Goal: Information Seeking & Learning: Learn about a topic

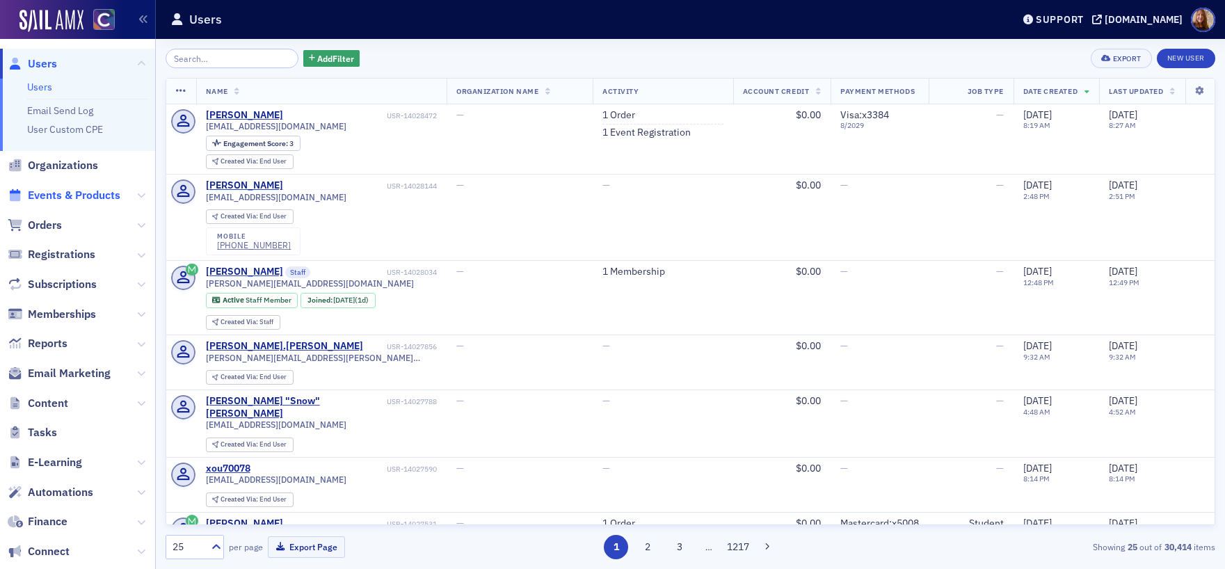
click at [56, 191] on span "Events & Products" at bounding box center [74, 195] width 92 height 15
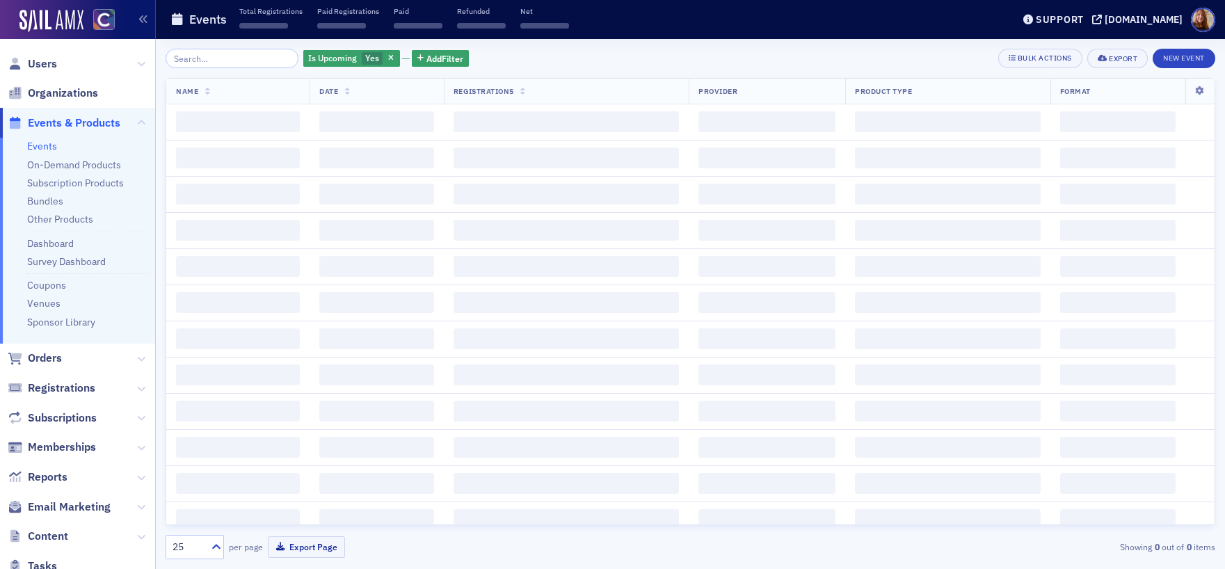
click at [209, 56] on input "search" at bounding box center [231, 58] width 133 height 19
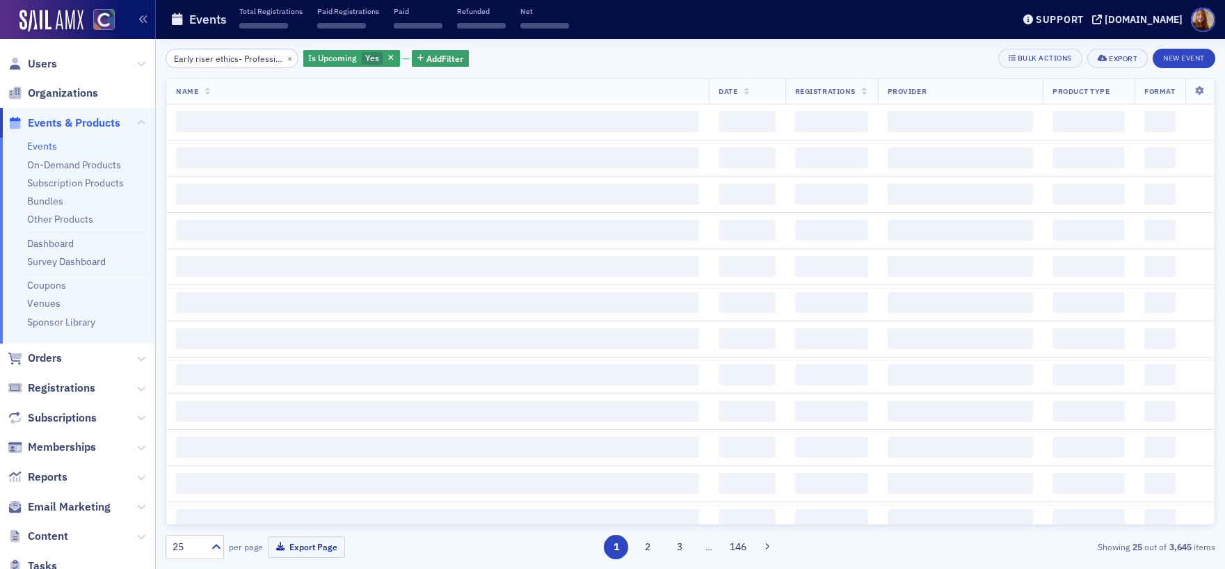
scroll to position [0, 205]
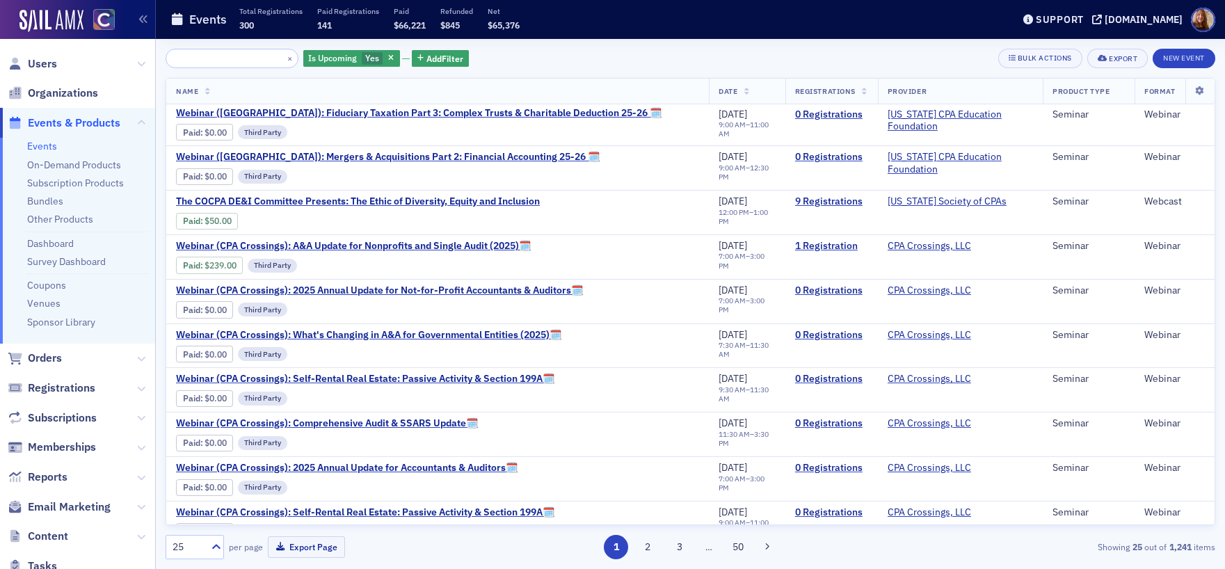
scroll to position [701, 0]
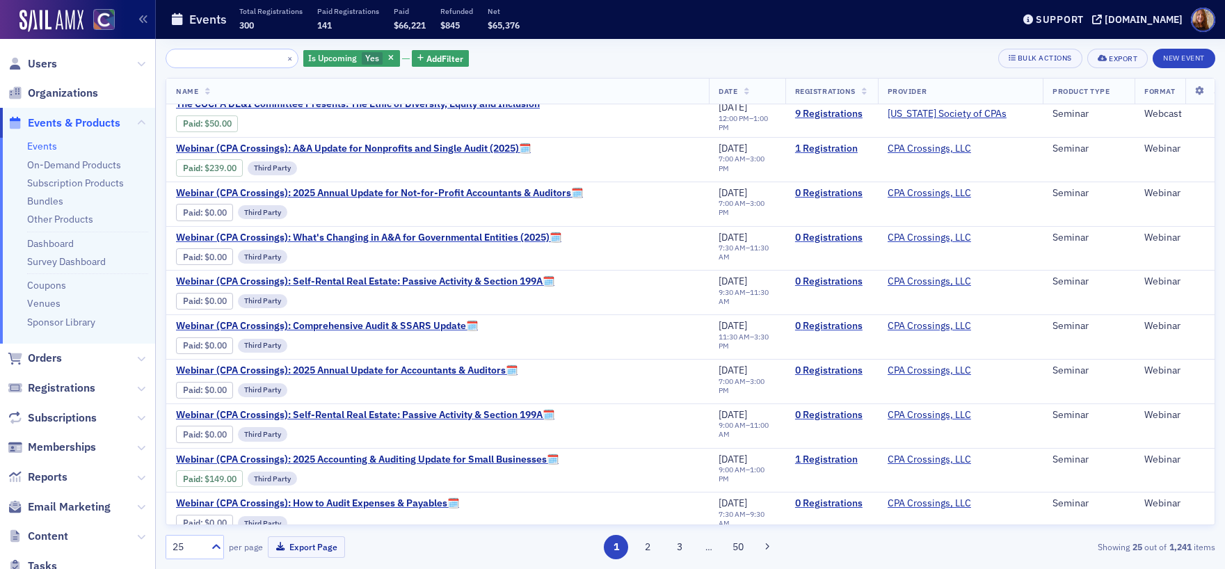
type input "Early riser ethics- Professional judgment & decisions: Making it fun & effective"
click at [30, 59] on span "Users" at bounding box center [42, 63] width 29 height 15
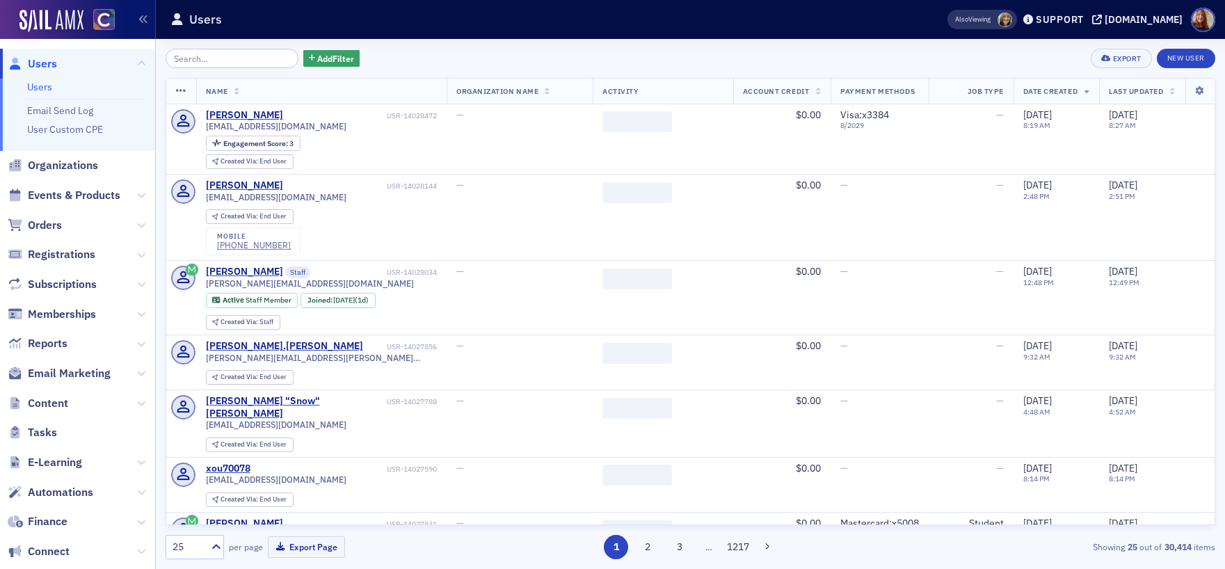
click at [200, 58] on input "search" at bounding box center [231, 58] width 133 height 19
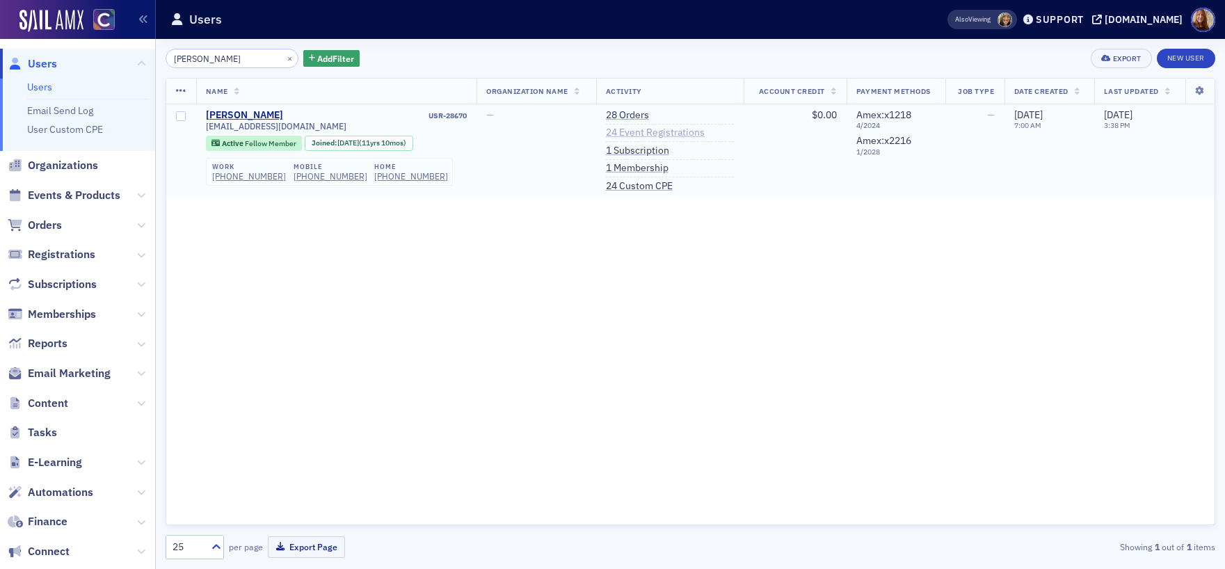
type input "[PERSON_NAME]"
click at [621, 132] on link "24 Event Registrations" at bounding box center [655, 133] width 99 height 13
click at [40, 90] on link "Users" at bounding box center [39, 87] width 25 height 13
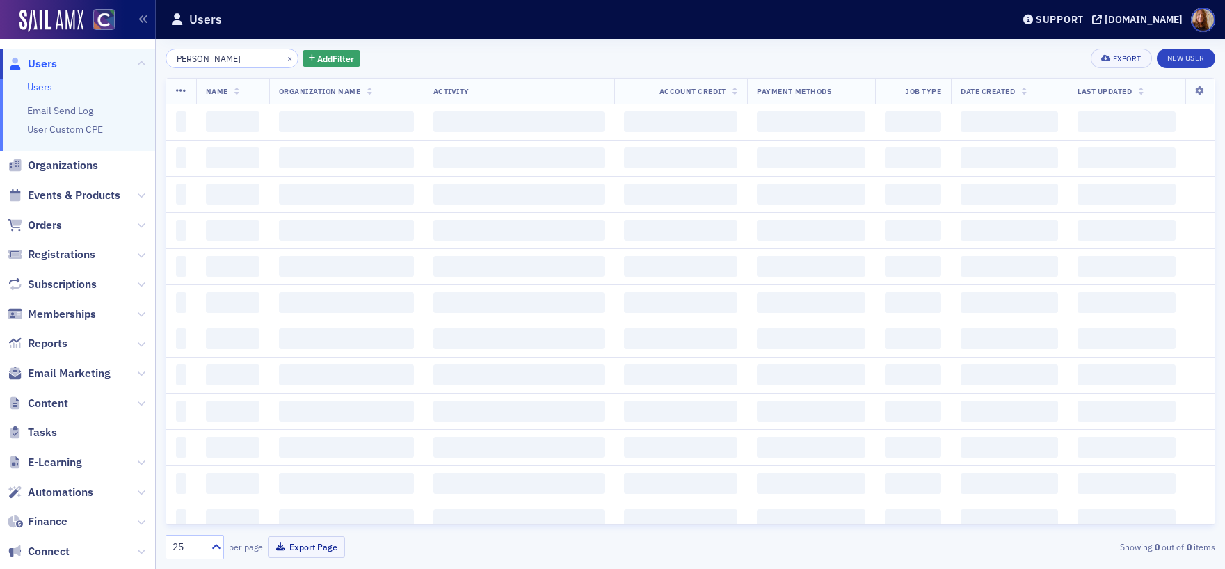
click at [193, 60] on input "[PERSON_NAME]" at bounding box center [231, 58] width 133 height 19
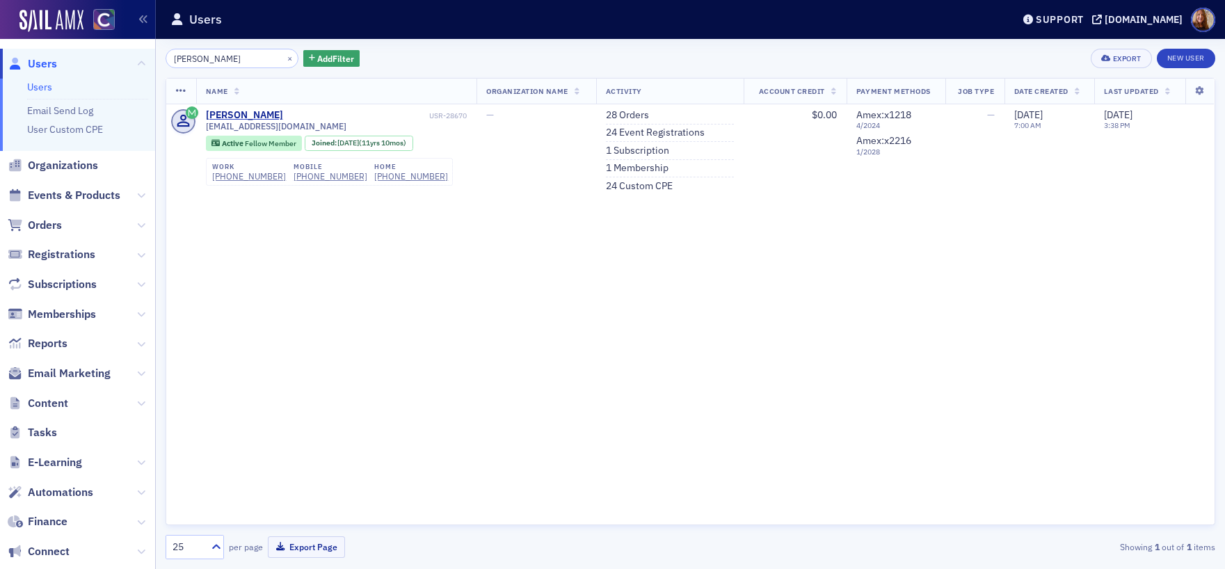
click at [193, 60] on input "[PERSON_NAME]" at bounding box center [231, 58] width 133 height 19
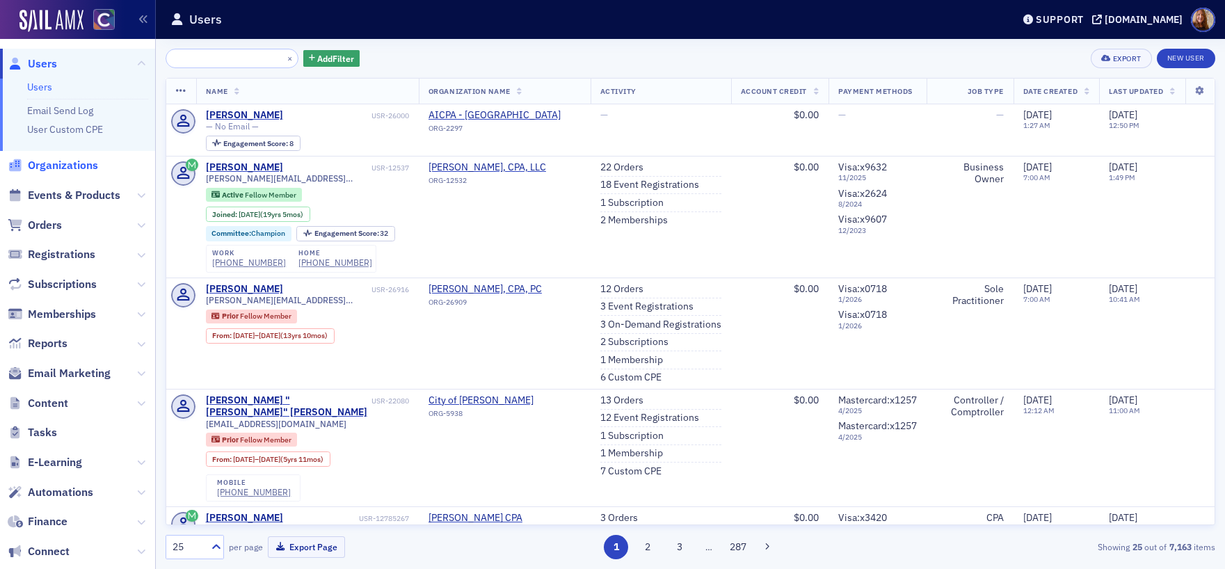
type input "Hands On, Dive In: From Zero to Daily Use with Generative AI"
click at [60, 161] on span "Organizations" at bounding box center [63, 165] width 70 height 15
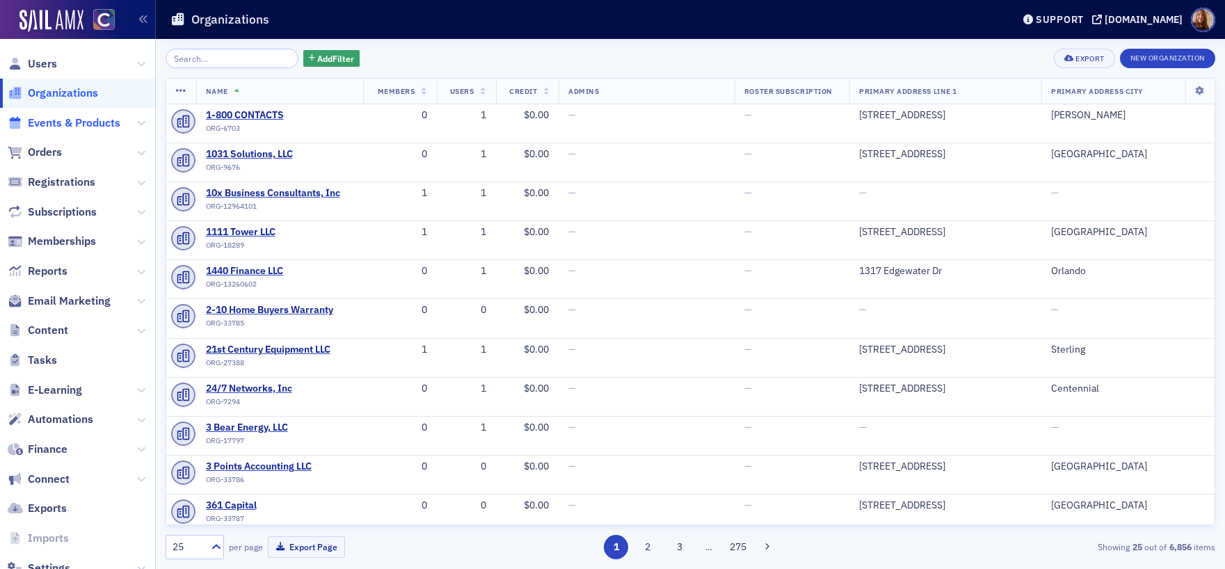
click at [74, 126] on span "Events & Products" at bounding box center [74, 122] width 92 height 15
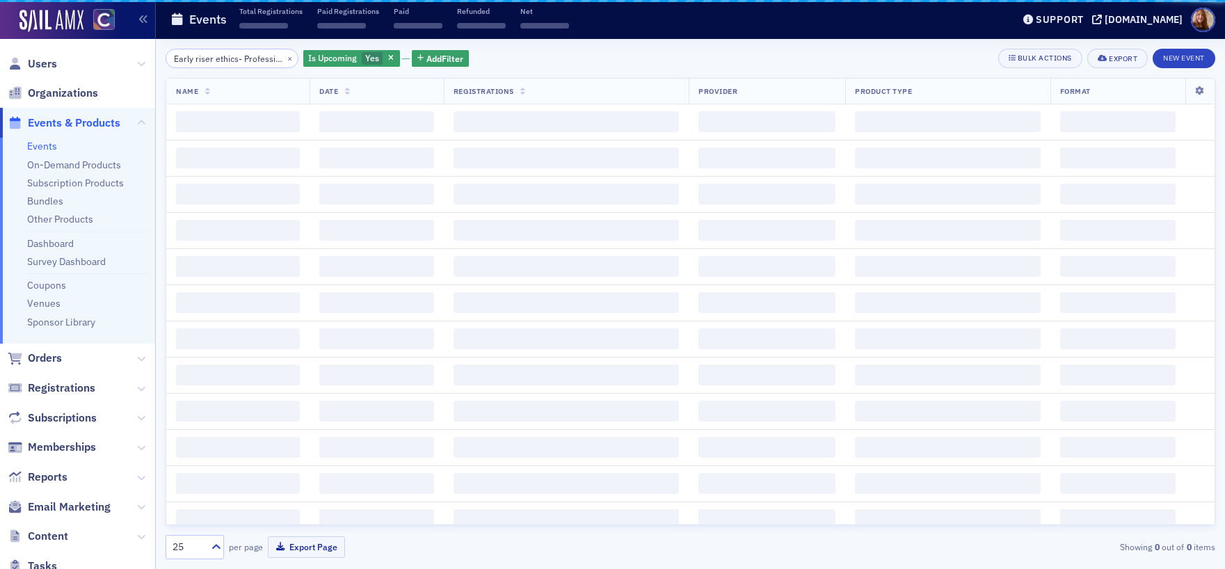
scroll to position [0, 205]
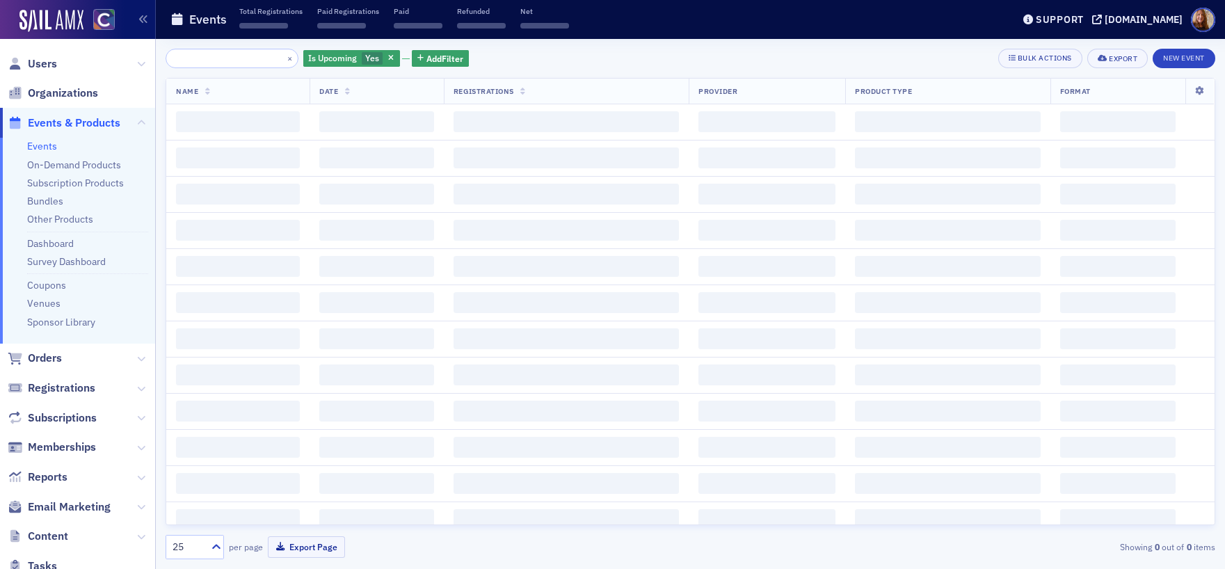
click at [200, 60] on input "Early riser ethics- Professional judgment & decisions: Making it fun & effective" at bounding box center [231, 58] width 133 height 19
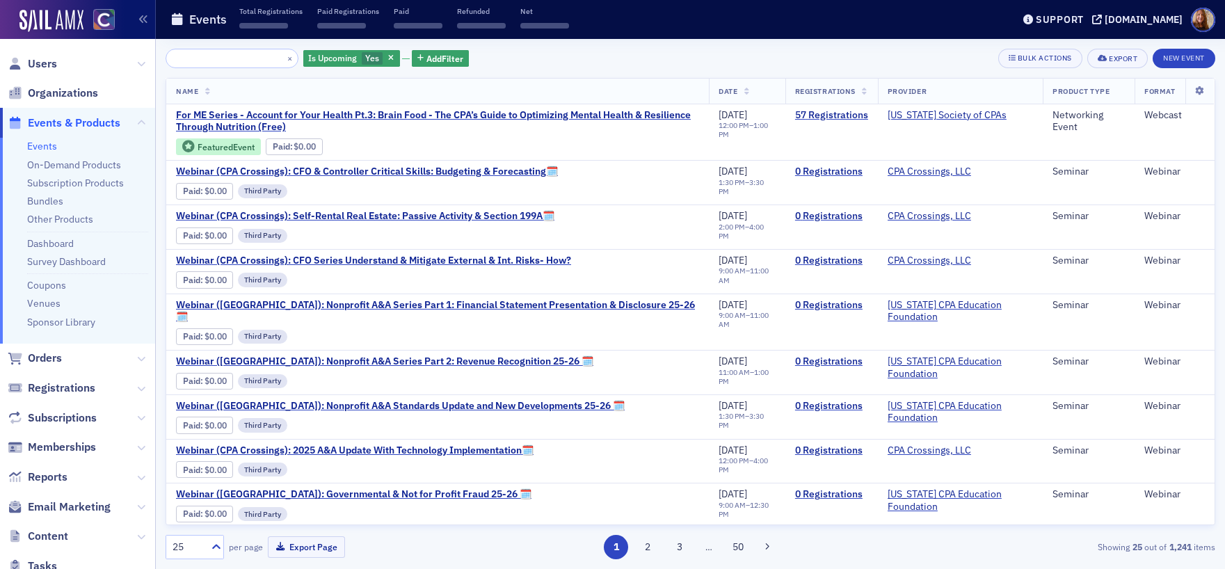
click at [200, 60] on input "Early riser ethics- Professional judgment & decisions: Making it fun & effective" at bounding box center [231, 58] width 133 height 19
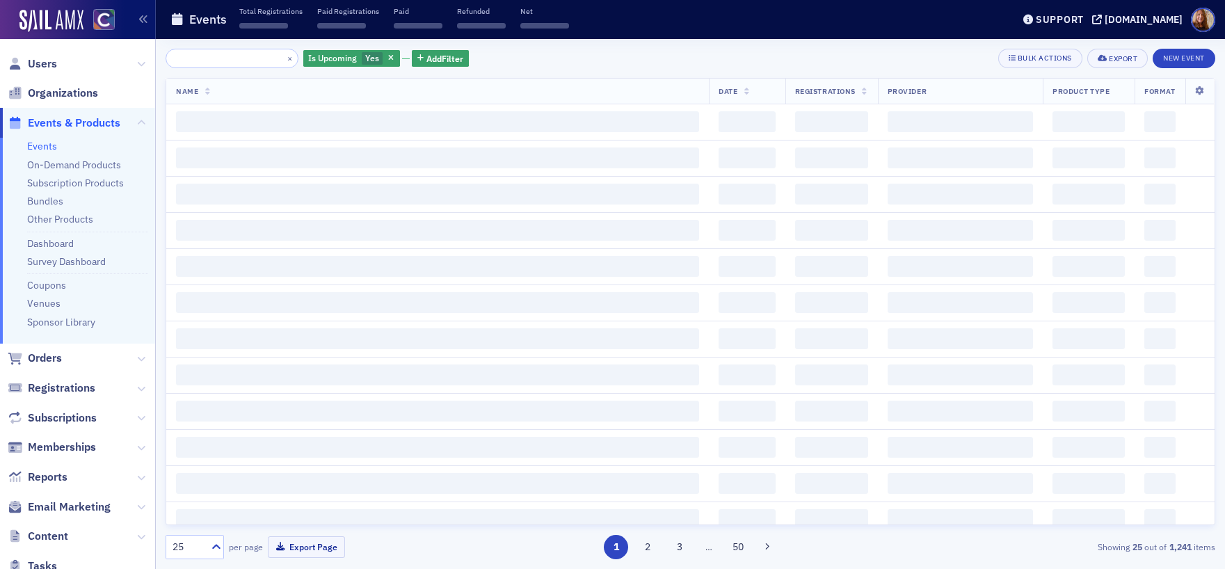
scroll to position [0, 141]
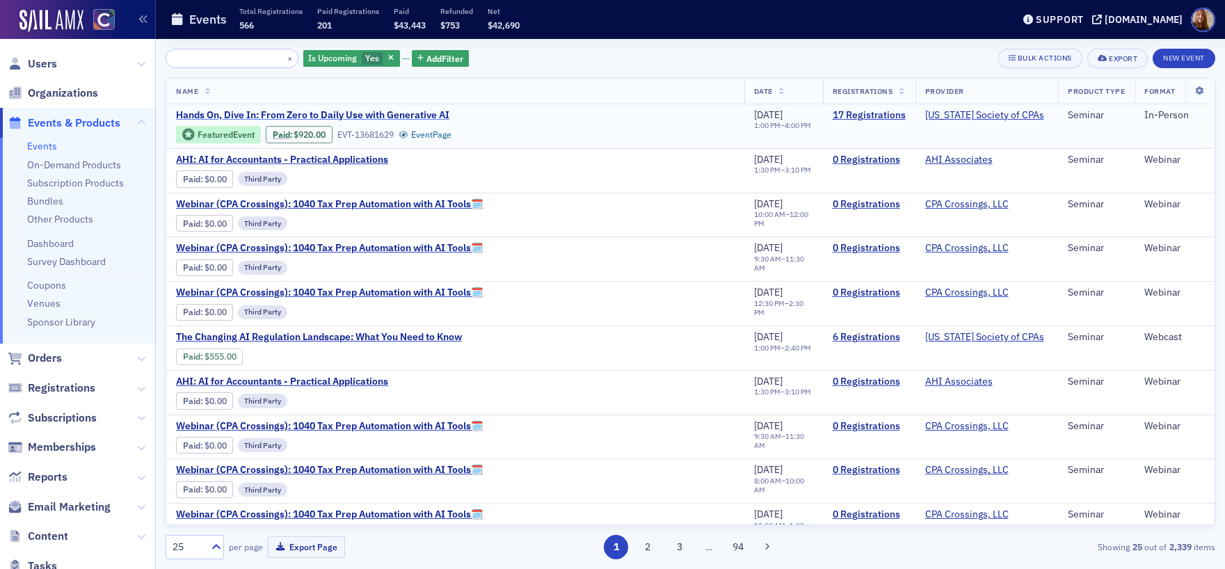
type input "Hands On, Dive In: From Zero to Daily Use with Generative AI"
click at [375, 116] on span "Hands On, Dive In: From Zero to Daily Use with Generative AI" at bounding box center [312, 115] width 273 height 13
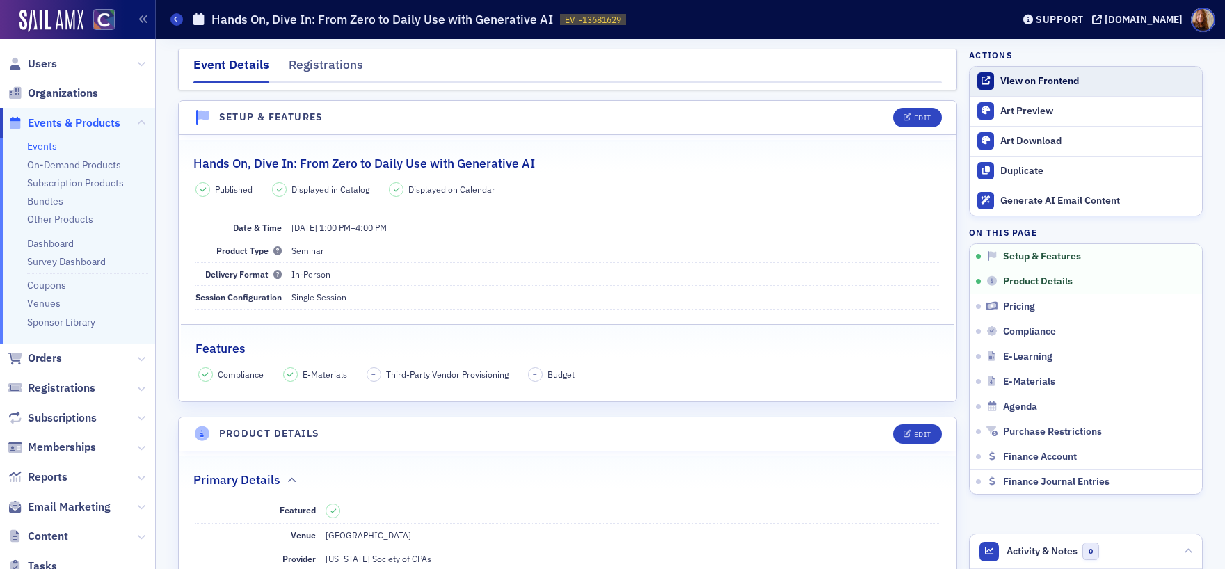
click at [1057, 82] on div "View on Frontend" at bounding box center [1097, 81] width 195 height 13
